Goal: Book appointment/travel/reservation

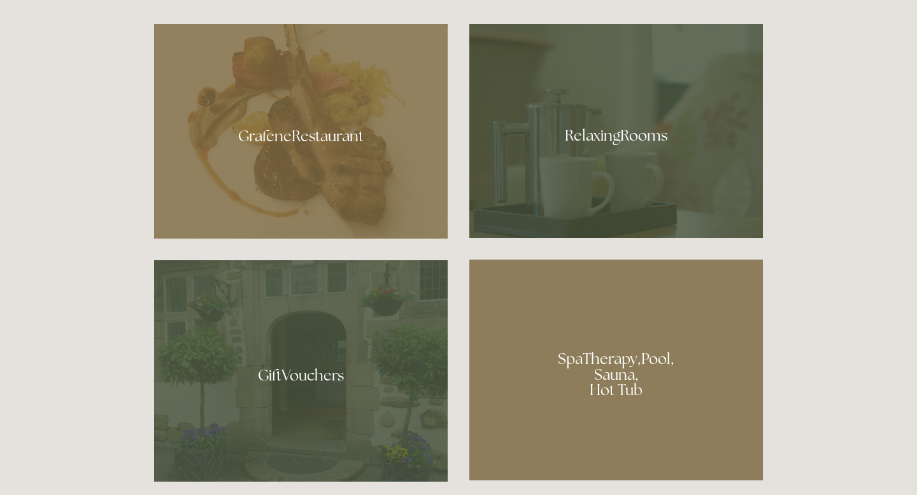
scroll to position [783, 0]
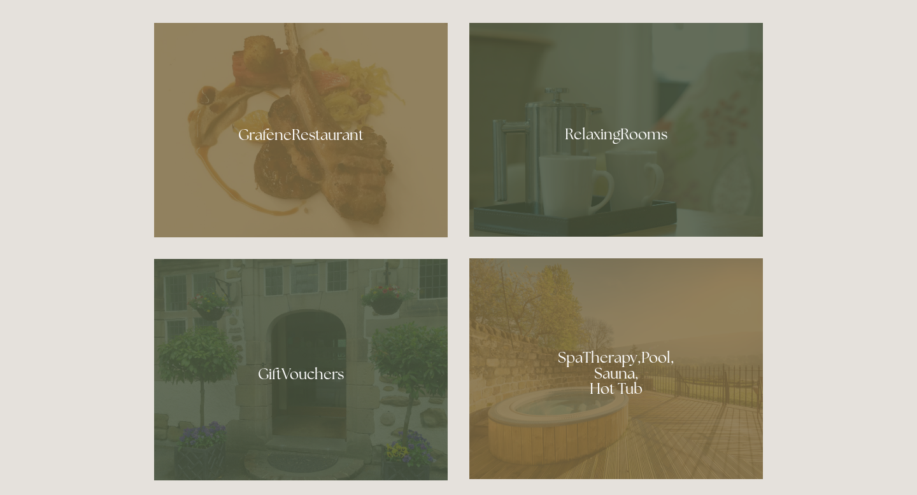
click at [506, 197] on div at bounding box center [616, 130] width 294 height 214
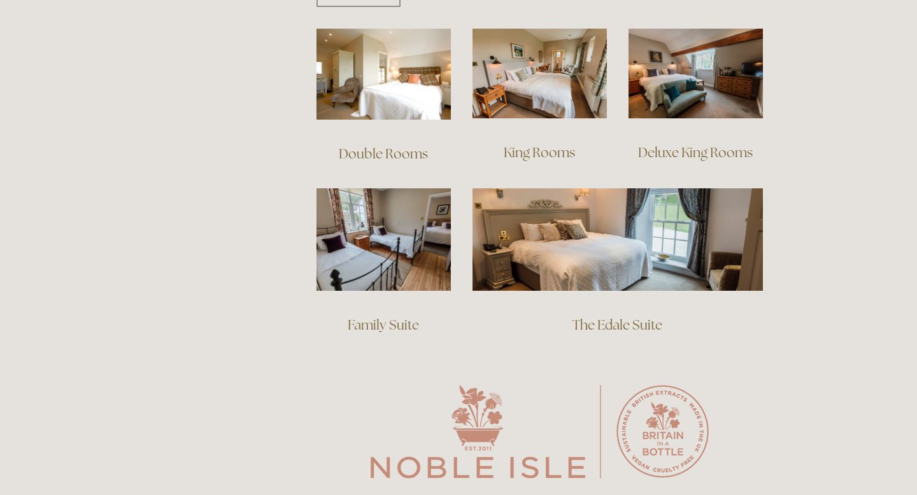
scroll to position [893, 0]
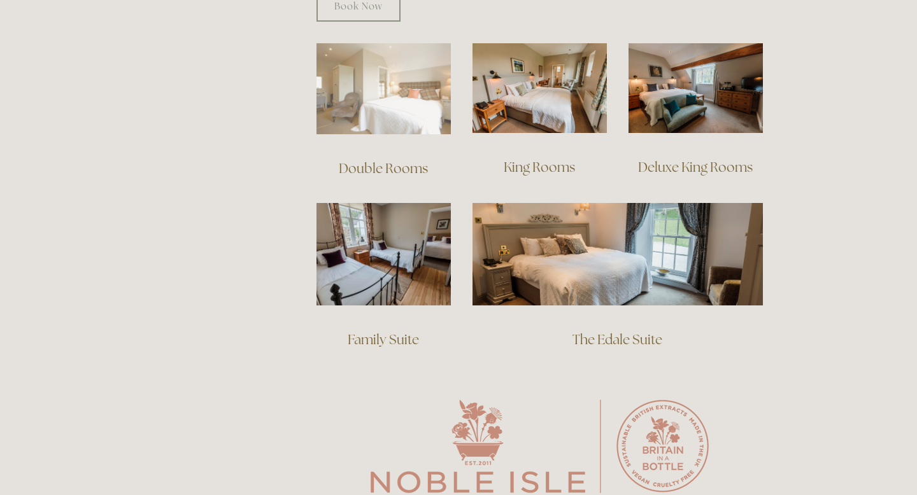
click at [412, 96] on img at bounding box center [384, 88] width 134 height 91
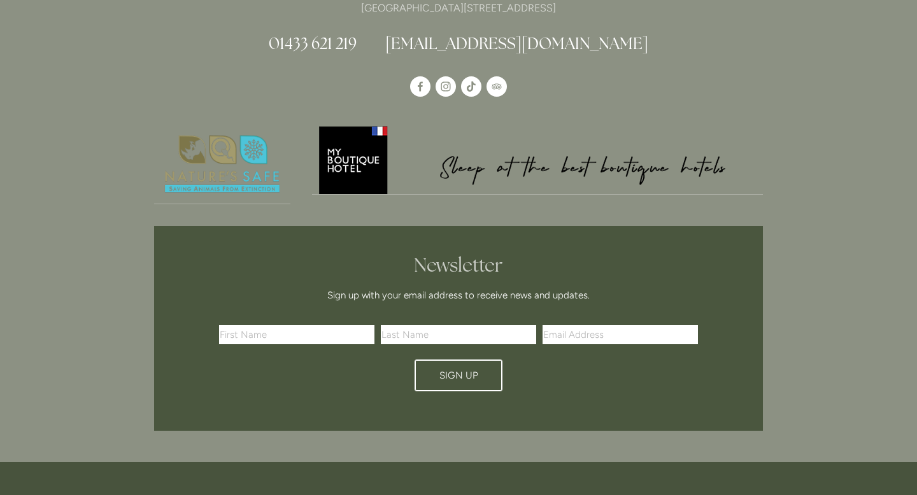
scroll to position [816, 0]
